Goal: Task Accomplishment & Management: Complete application form

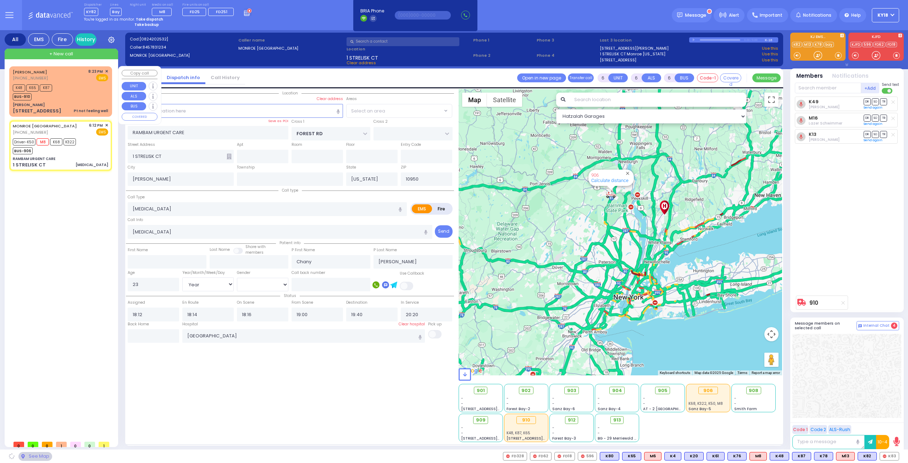
select select "Year"
select select "[DEMOGRAPHIC_DATA]"
select select "MONROE"
click at [88, 78] on div "MOSHE JOSHUA JACOBOWITZ (845) 806-1237 8:23 PM ✕ EMS" at bounding box center [60, 74] width 95 height 13
type input "1"
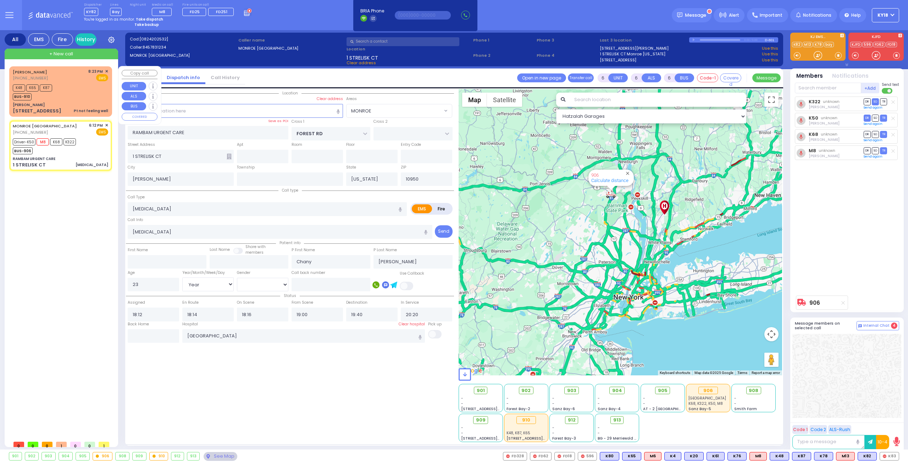
type input "0"
type input "1"
select select
type input "Pt not feeling well"
radio input "true"
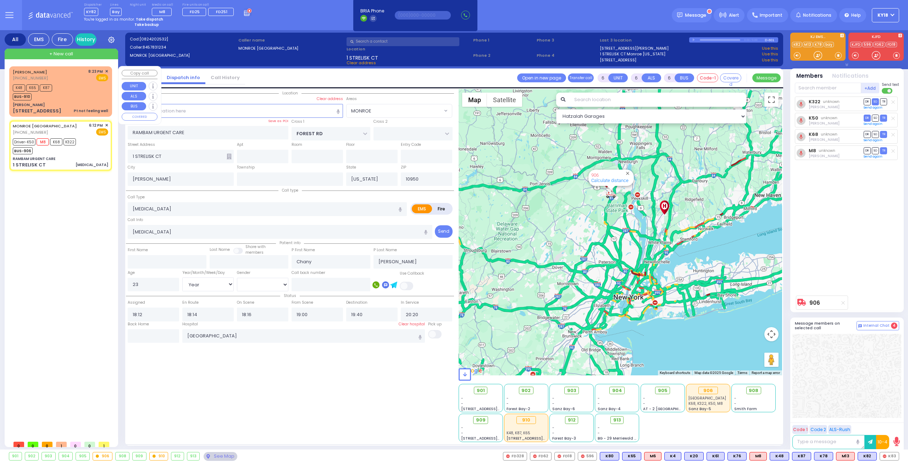
type input "MOSHE JOSHUA"
type input "JACOBOWITZ"
select select
type input "20:23"
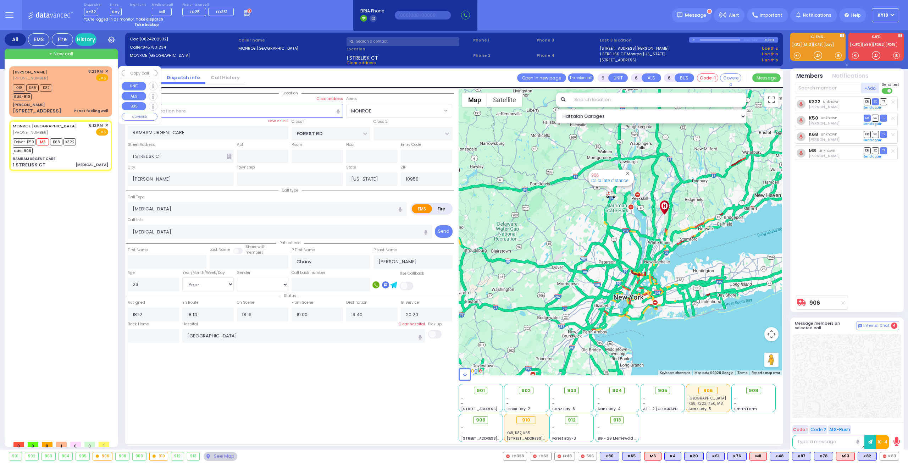
type input "20:24"
select select "Hatzalah Garages"
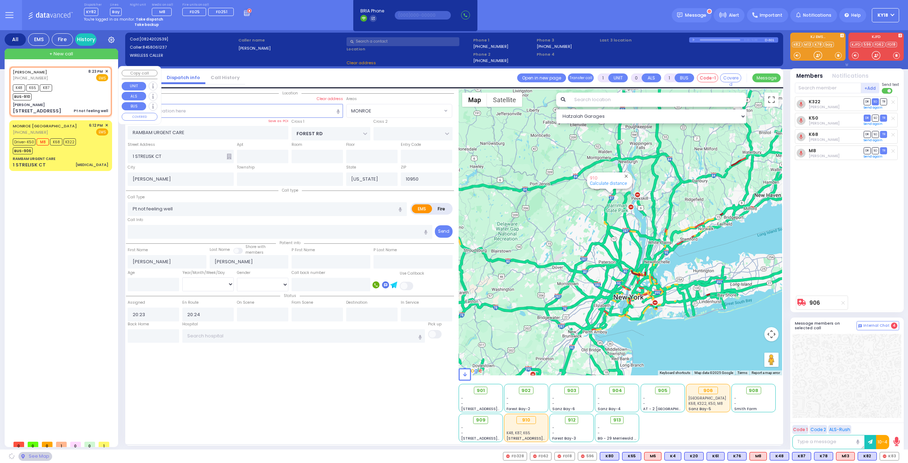
type input "[PERSON_NAME]"
type input "BAKERTOWN RD"
type input "3 Hamaspik Way"
type input "011"
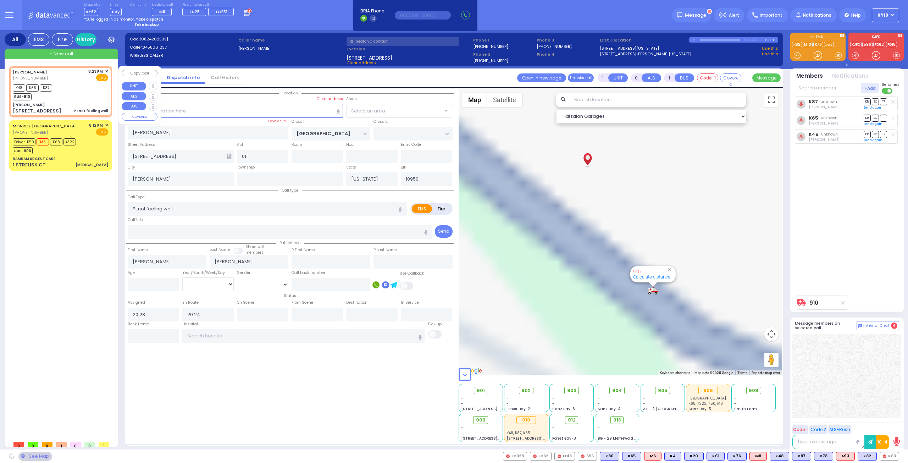
select select "SECTION 4"
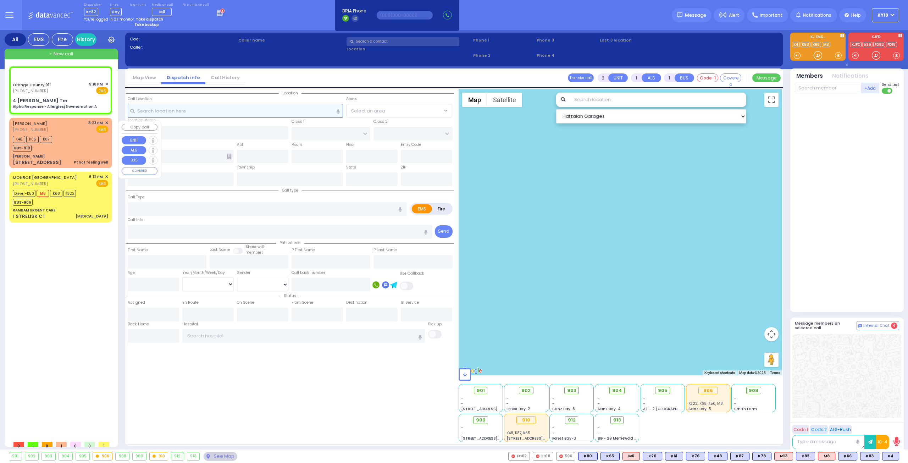
type input "6"
select select
type input "Alpha Response - Allergies/Envenomation A"
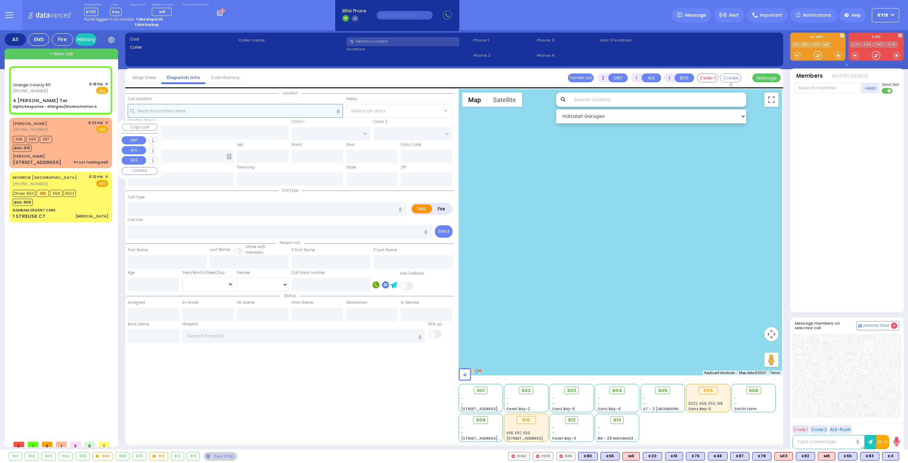
radio input "true"
type input "Nature: : Alpha Response - Allergies/Envenomation A Address: : [STREET_ADDRESS]…"
select select
select select "Hatzalah Garages"
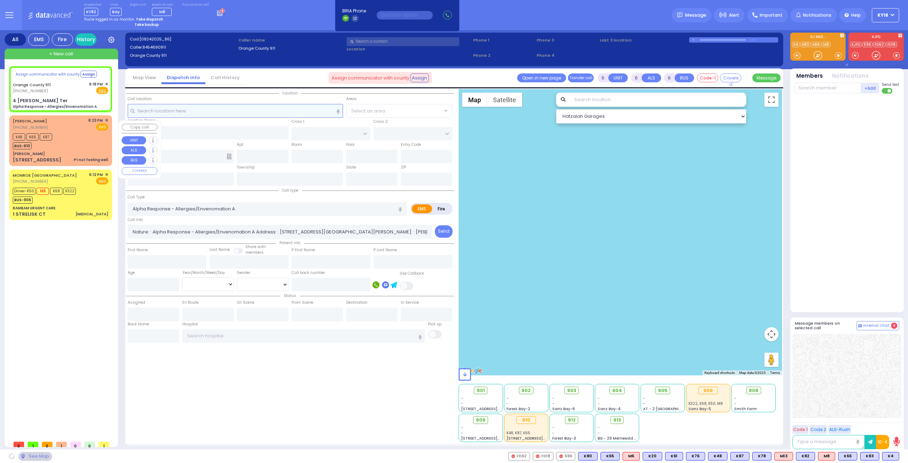
select select
radio input "true"
select select
select select "Hatzalah Garages"
type input "4 [PERSON_NAME] Ter"
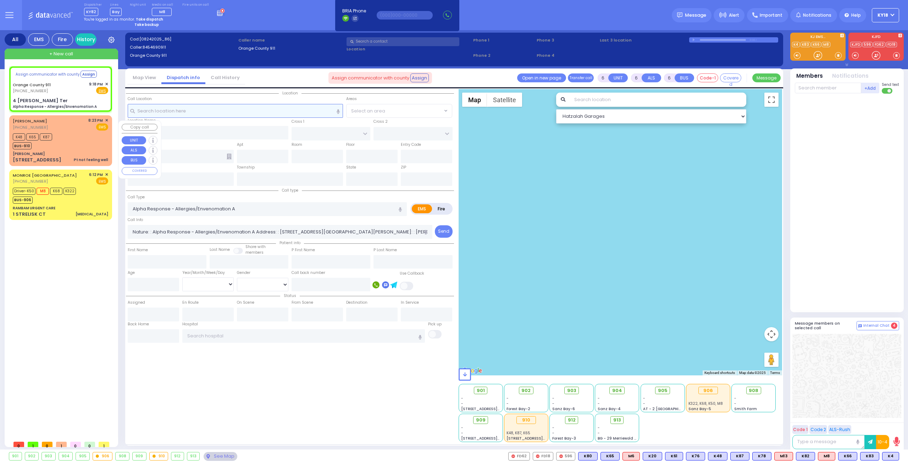
type input "Monroe"
type input "[US_STATE]"
type input "10950"
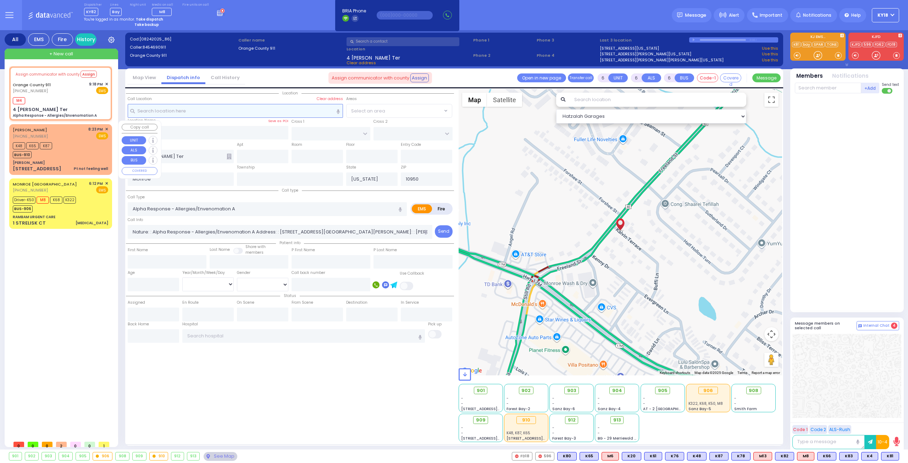
select select
radio input "true"
select select
type input "21:20"
select select "Hatzalah Garages"
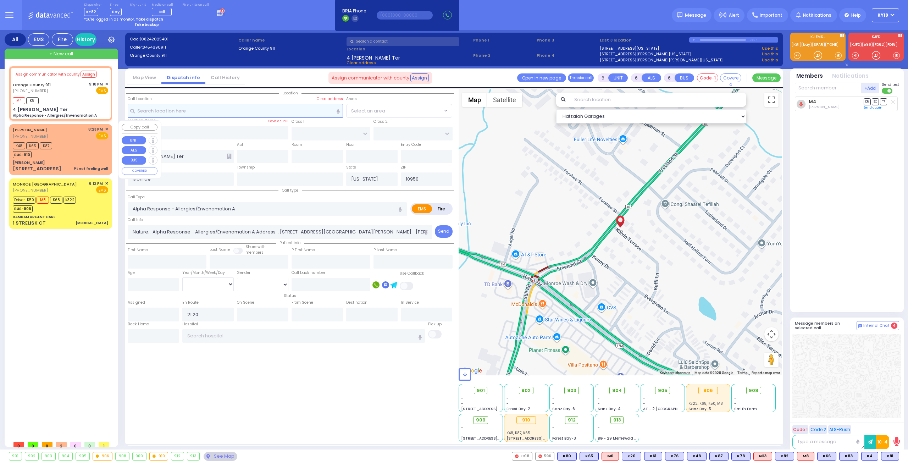
select select
radio input "true"
select select
select select "Hatzalah Garages"
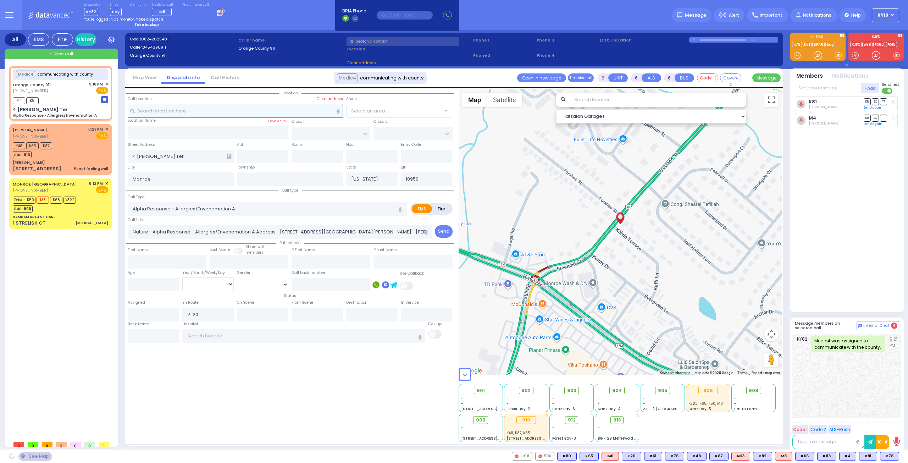
select select
radio input "true"
select select
select select "Hatzalah Garages"
